Goal: Book appointment/travel/reservation

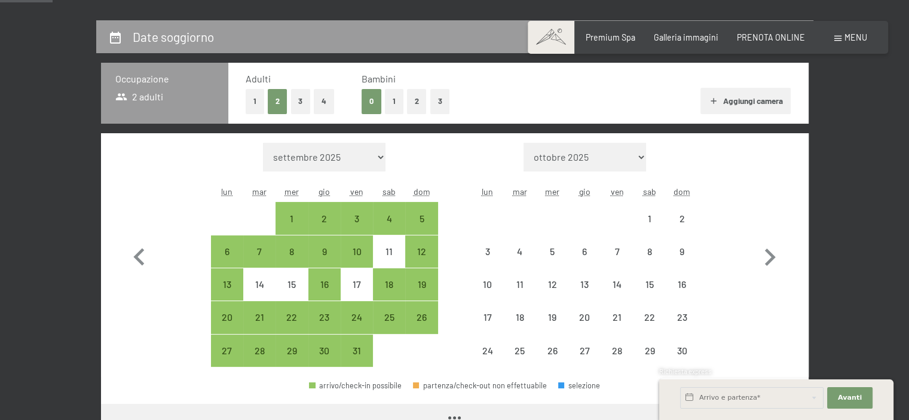
click at [768, 253] on icon "button" at bounding box center [770, 257] width 35 height 35
select select "[DATE]"
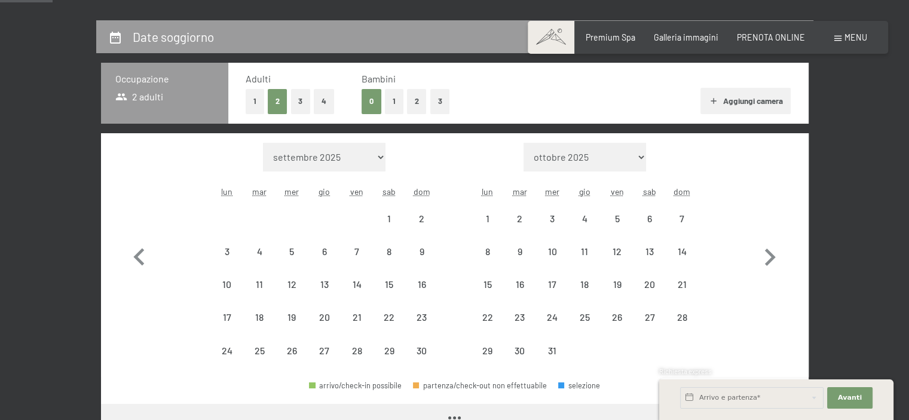
click at [768, 253] on icon "button" at bounding box center [770, 257] width 35 height 35
select select "[DATE]"
click at [768, 253] on icon "button" at bounding box center [770, 257] width 35 height 35
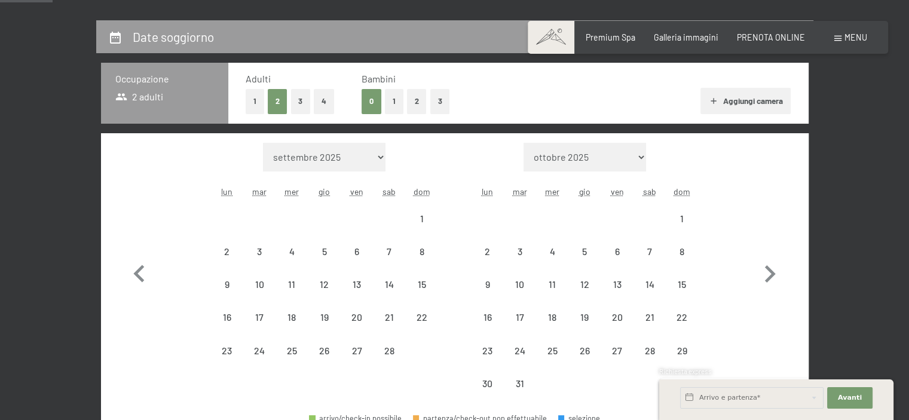
select select "[DATE]"
click at [768, 253] on button "button" at bounding box center [770, 272] width 35 height 258
select select "[DATE]"
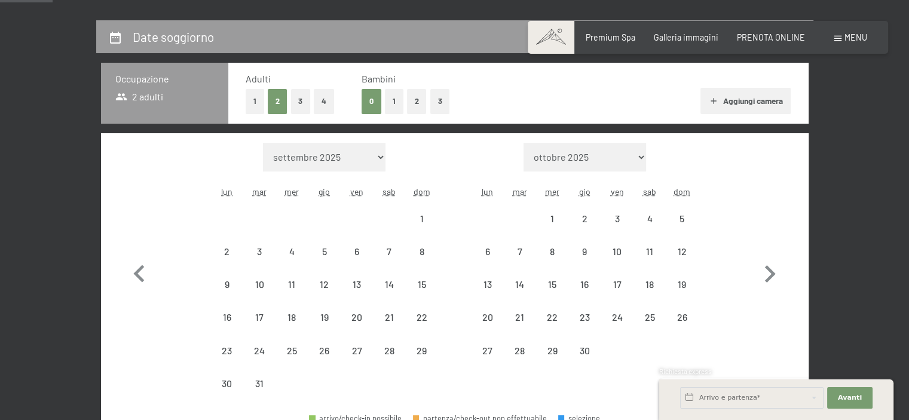
select select "[DATE]"
click at [768, 253] on button "button" at bounding box center [770, 272] width 35 height 258
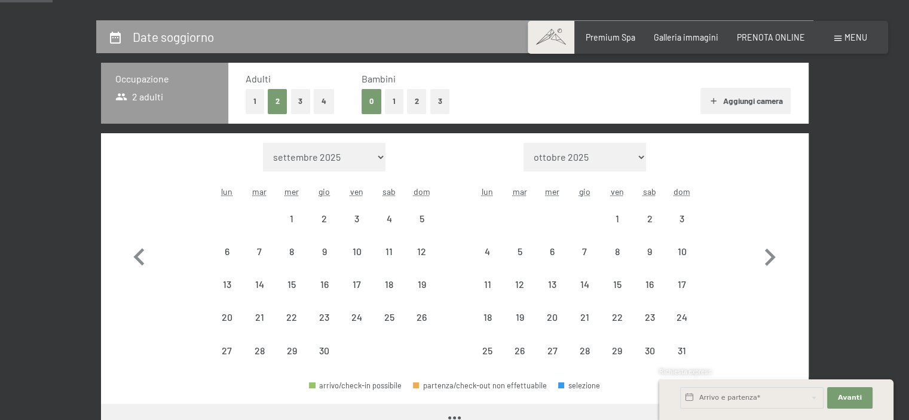
select select "[DATE]"
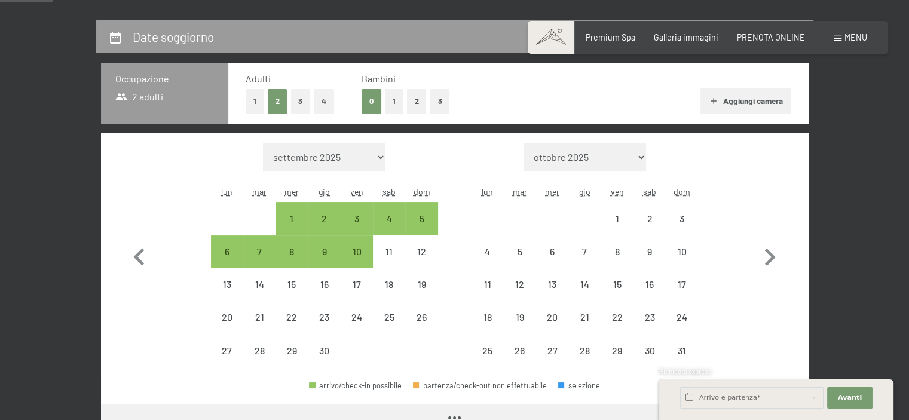
click at [768, 253] on icon "button" at bounding box center [770, 257] width 35 height 35
select select "[DATE]"
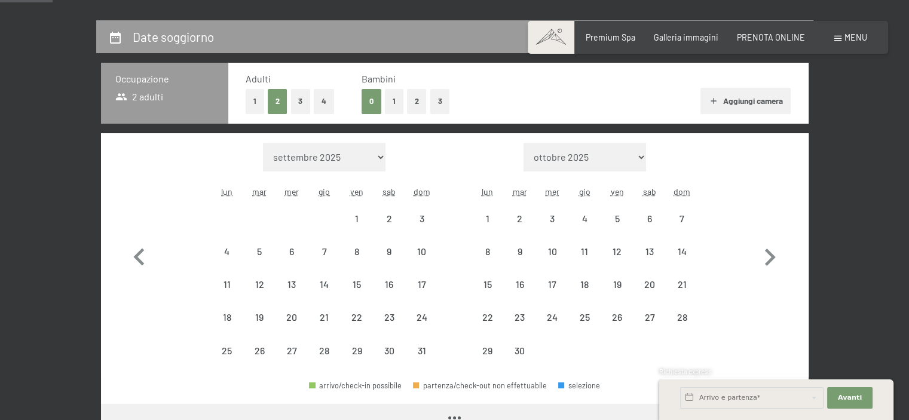
select select "[DATE]"
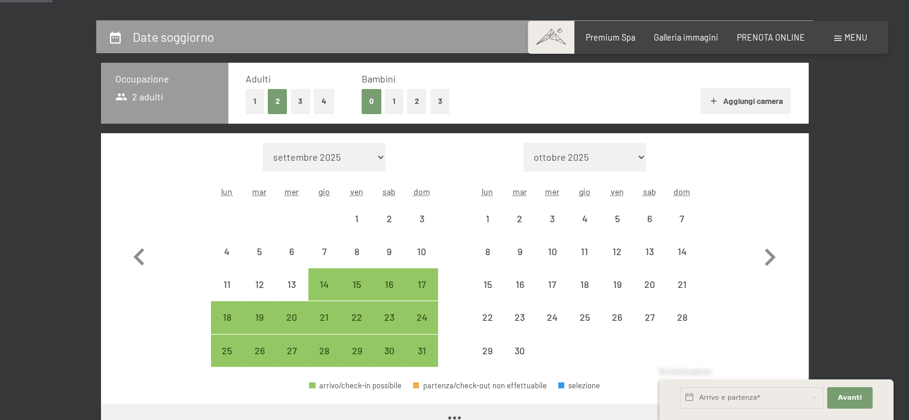
select select "[DATE]"
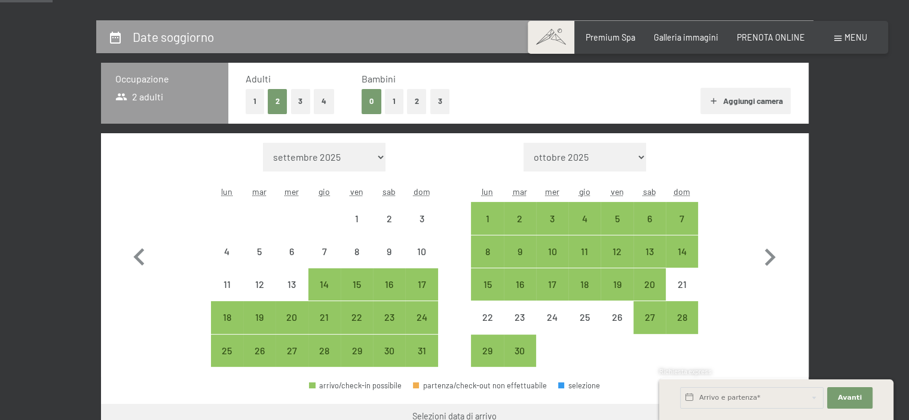
click at [768, 253] on icon "button" at bounding box center [770, 257] width 35 height 35
select select "[DATE]"
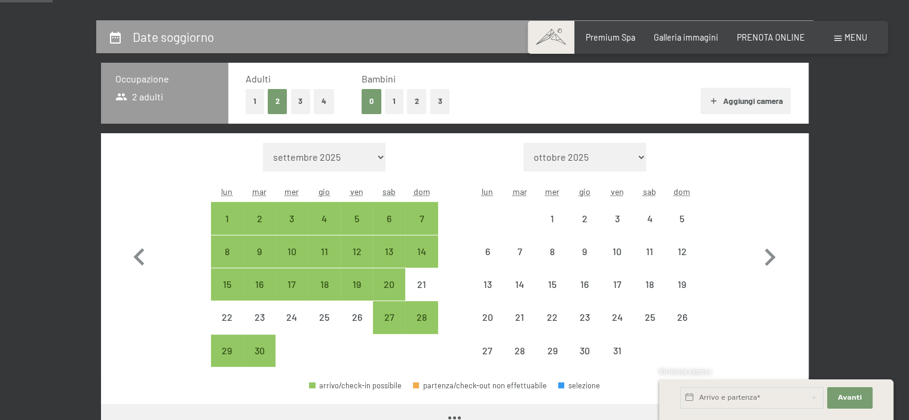
select select "[DATE]"
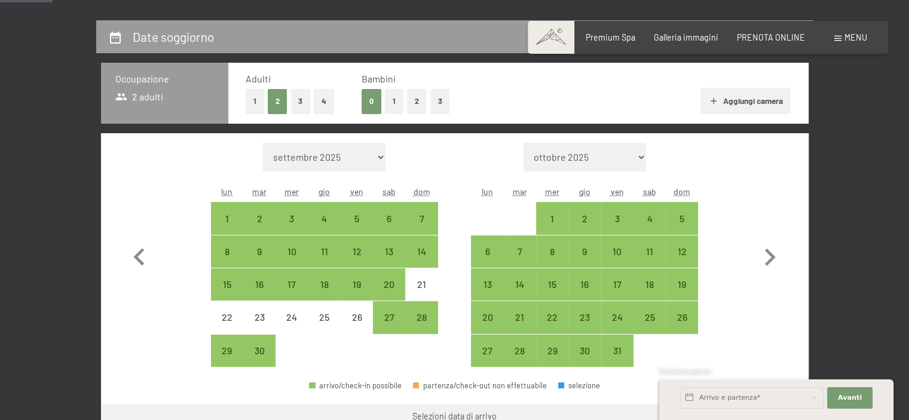
click at [768, 253] on icon "button" at bounding box center [770, 257] width 35 height 35
select select "[DATE]"
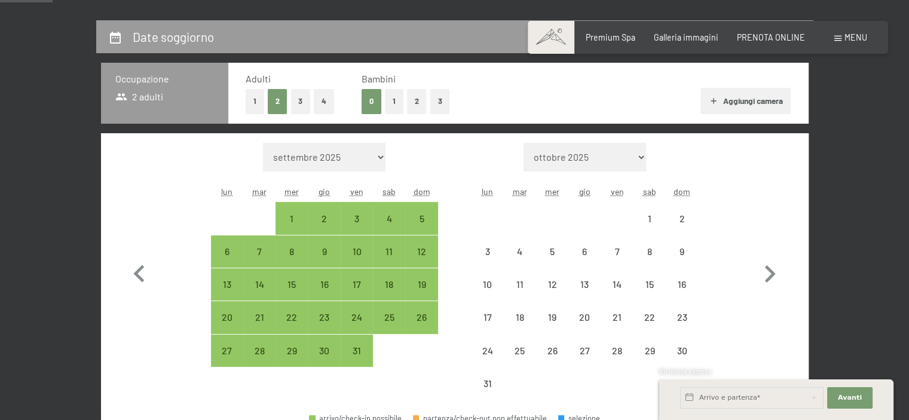
select select "[DATE]"
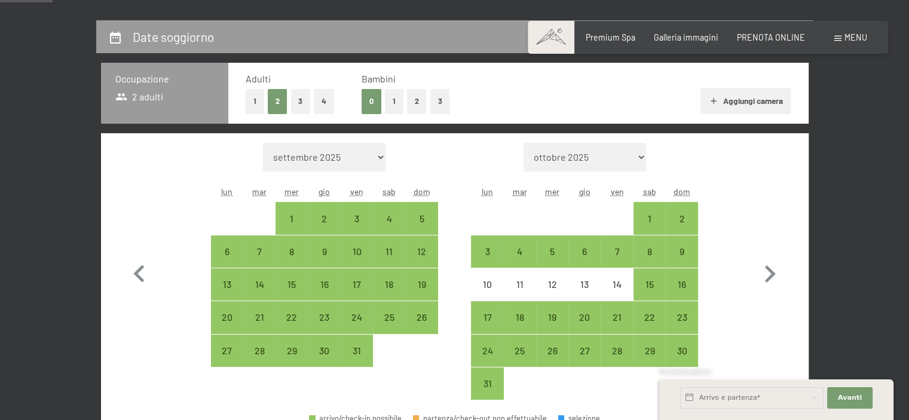
scroll to position [319, 0]
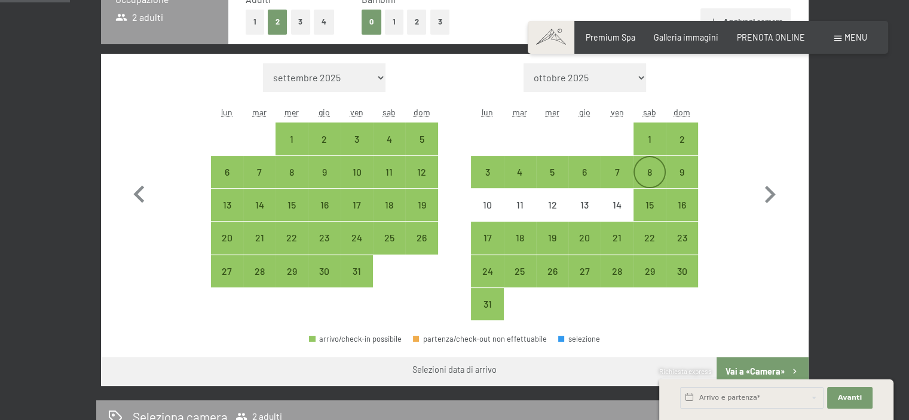
click at [659, 169] on div "8" at bounding box center [650, 182] width 30 height 30
select select "[DATE]"
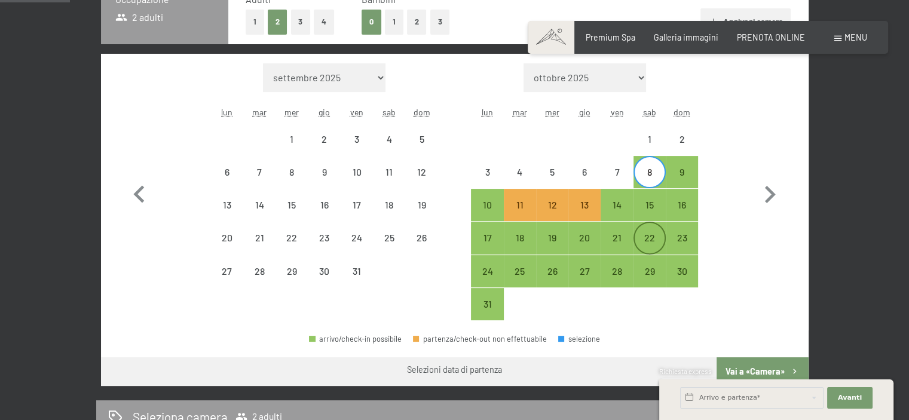
click at [655, 230] on div "22" at bounding box center [650, 238] width 30 height 30
select select "[DATE]"
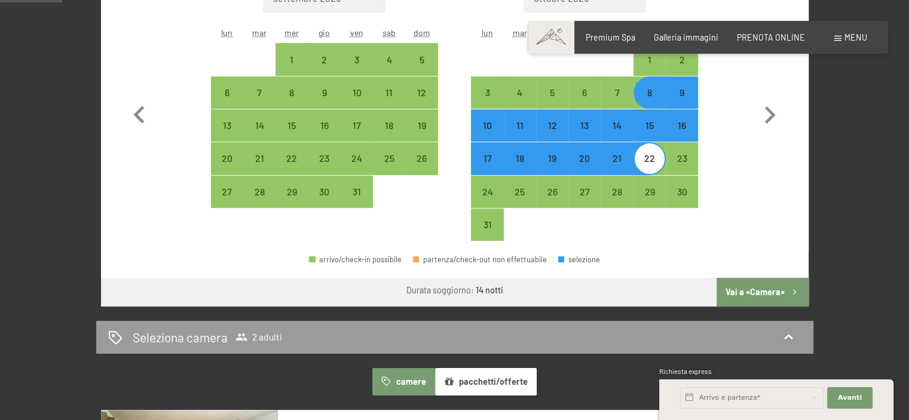
scroll to position [478, 0]
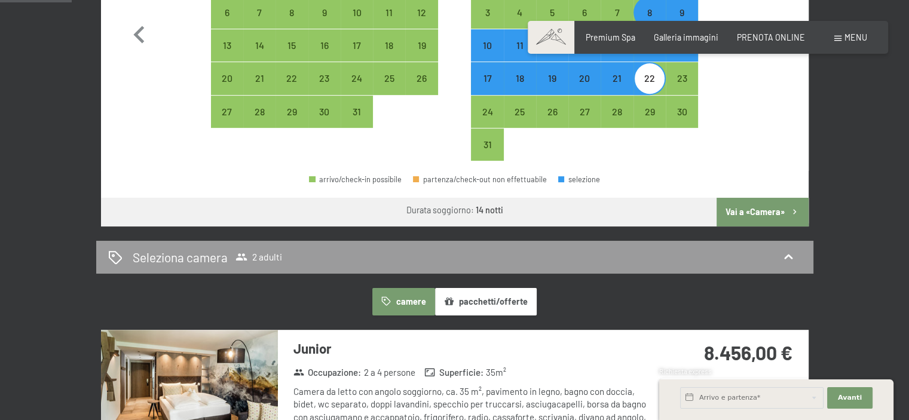
click at [755, 212] on button "Vai a «Camera»" at bounding box center [762, 212] width 91 height 29
select select "[DATE]"
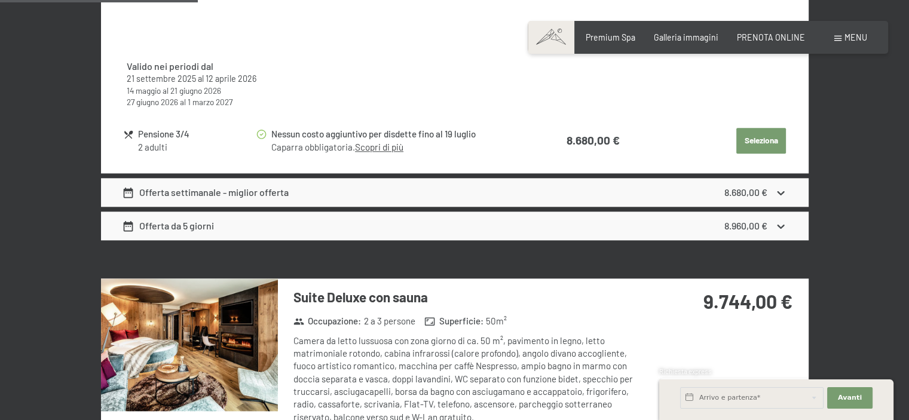
scroll to position [1216, 0]
